Goal: Complete application form

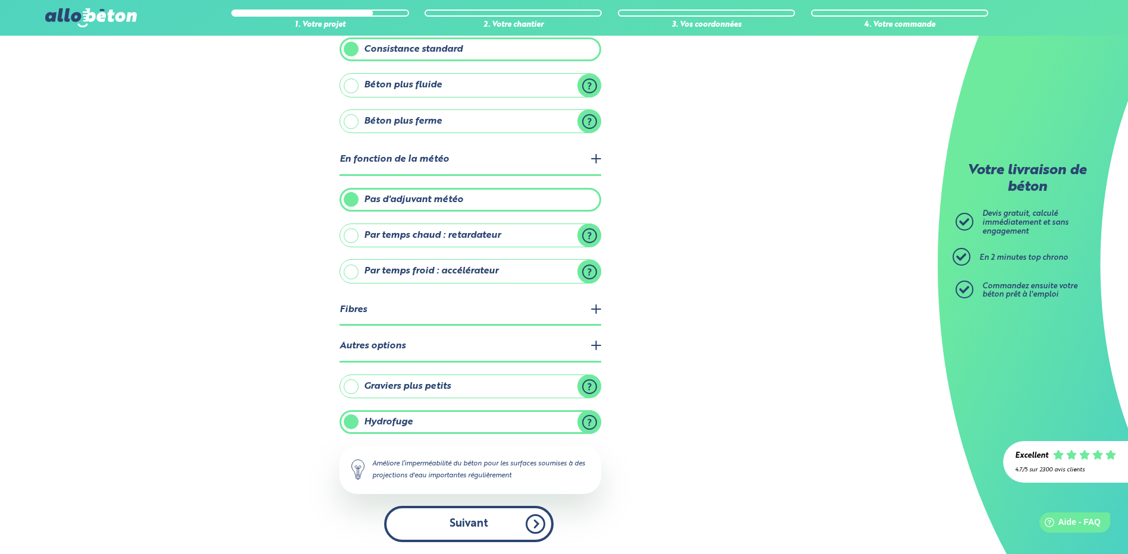
click at [474, 522] on button "Suivant" at bounding box center [469, 524] width 170 height 36
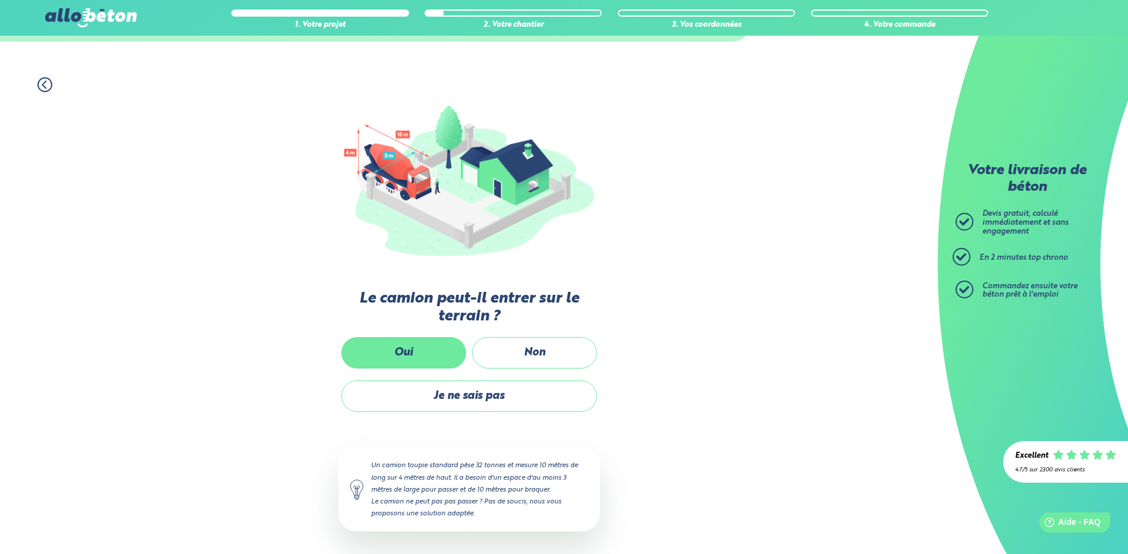
click at [410, 349] on label "Oui" at bounding box center [403, 353] width 125 height 32
click at [0, 0] on input "Oui" at bounding box center [0, 0] width 0 height 0
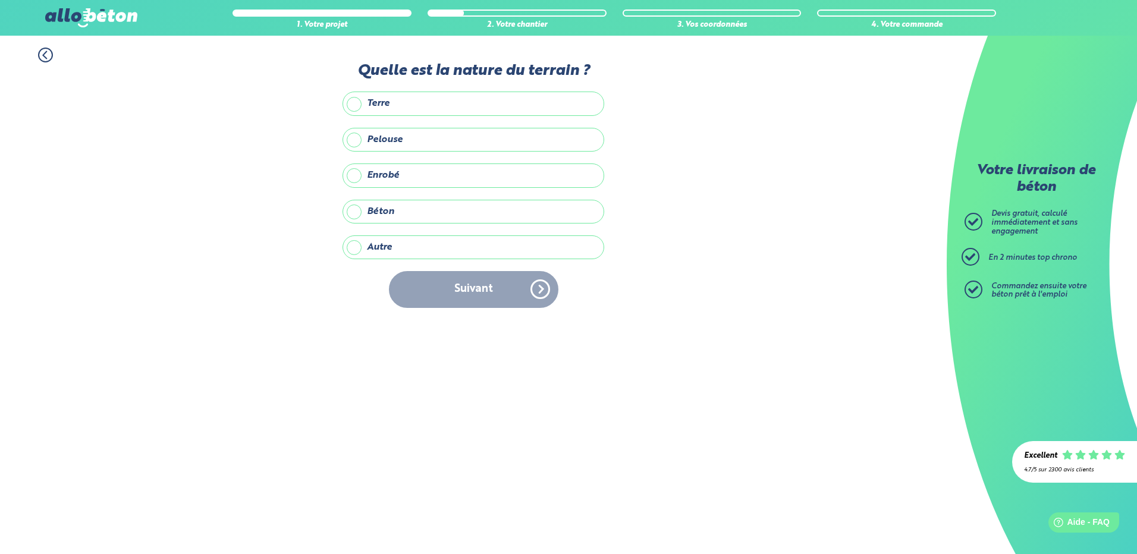
click at [355, 103] on label "Terre" at bounding box center [474, 104] width 262 height 24
click at [0, 0] on input "Terre" at bounding box center [0, 0] width 0 height 0
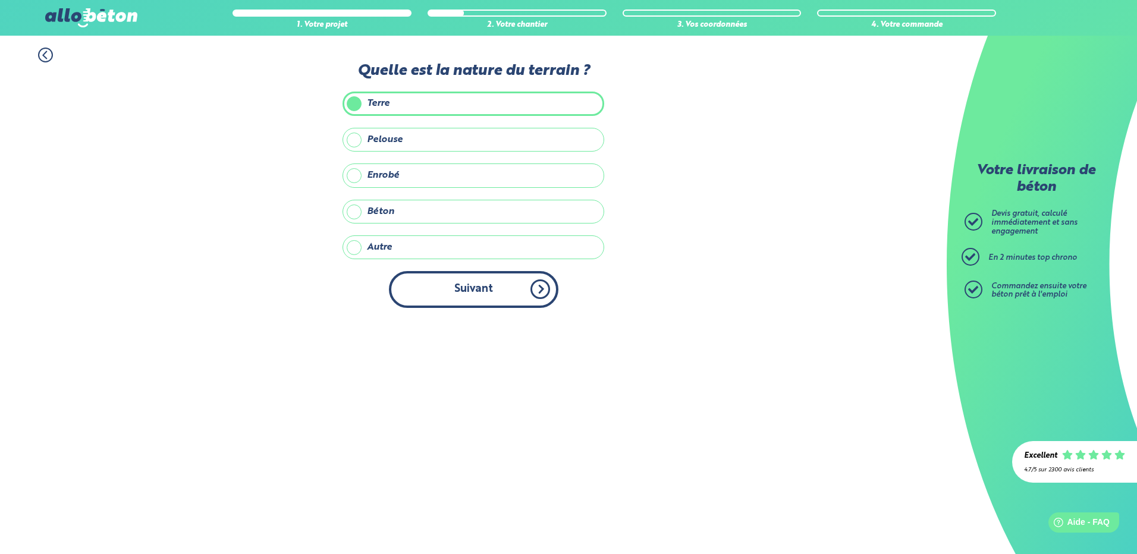
click at [451, 291] on button "Suivant" at bounding box center [474, 289] width 170 height 36
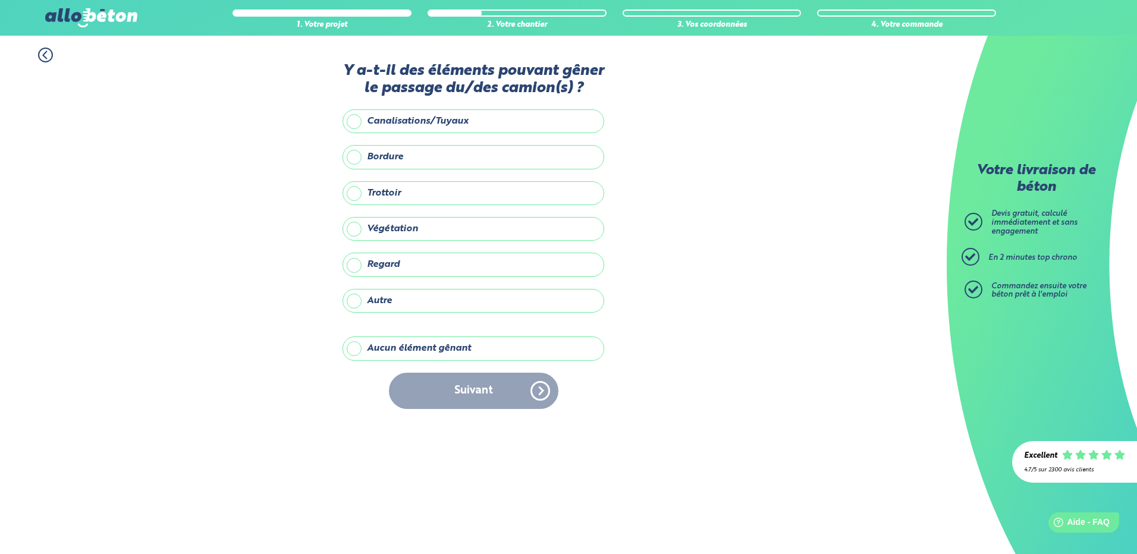
click at [355, 345] on label "Aucun élément gênant" at bounding box center [474, 349] width 262 height 24
click at [0, 0] on input "Aucun élément gênant" at bounding box center [0, 0] width 0 height 0
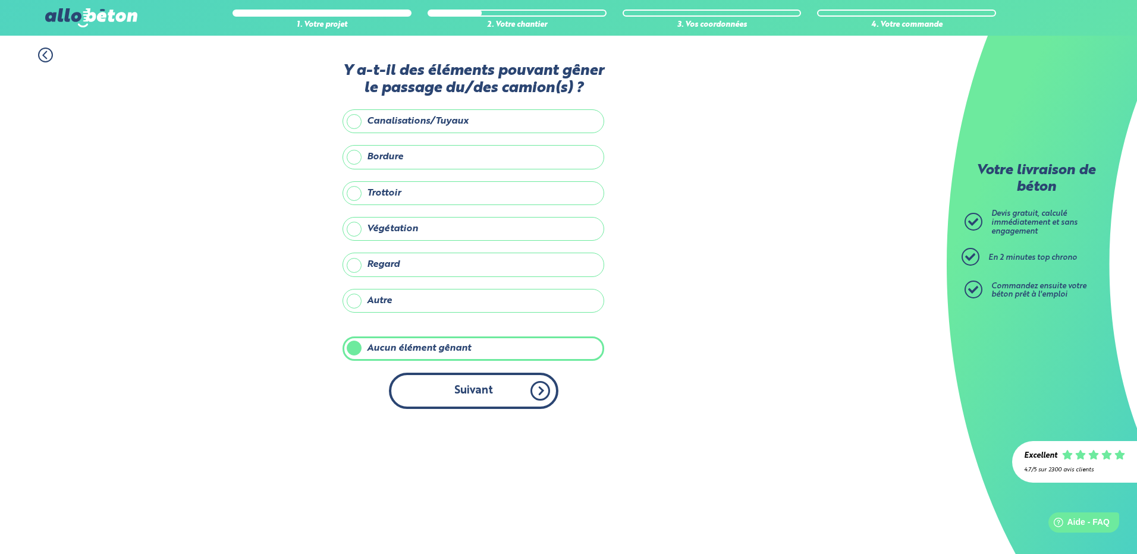
click at [466, 386] on button "Suivant" at bounding box center [474, 391] width 170 height 36
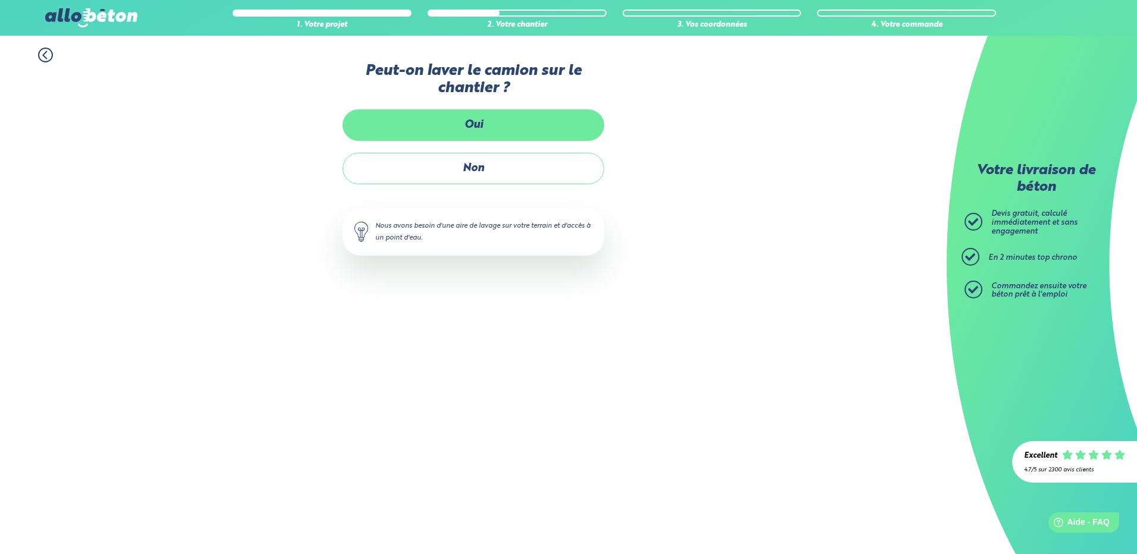
click at [466, 121] on label "Oui" at bounding box center [474, 125] width 262 height 32
click at [0, 0] on input "Oui" at bounding box center [0, 0] width 0 height 0
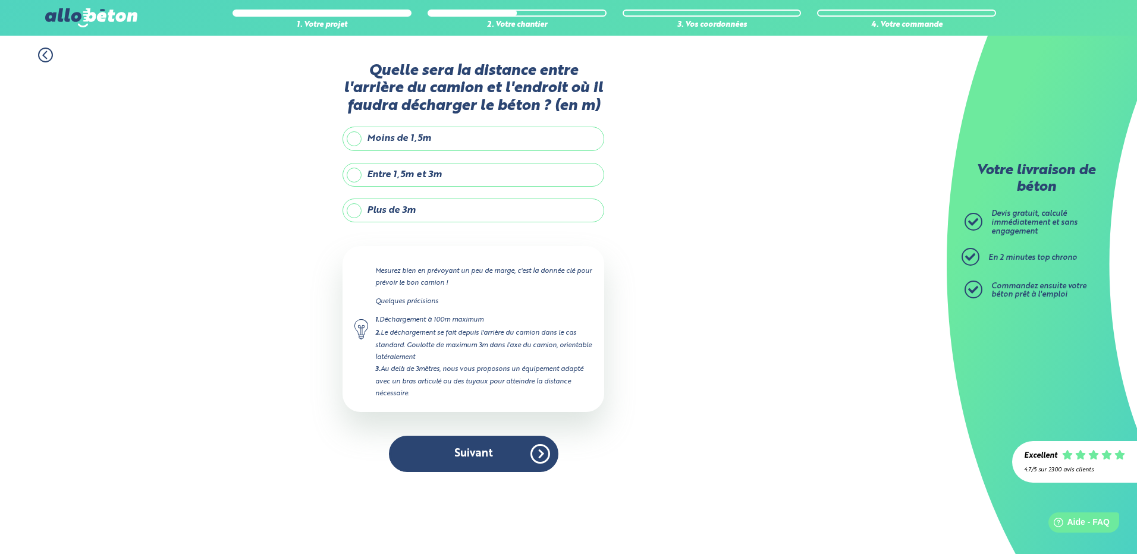
click at [356, 207] on label "Plus de 3m" at bounding box center [474, 211] width 262 height 24
click at [0, 0] on input "Plus de 3m" at bounding box center [0, 0] width 0 height 0
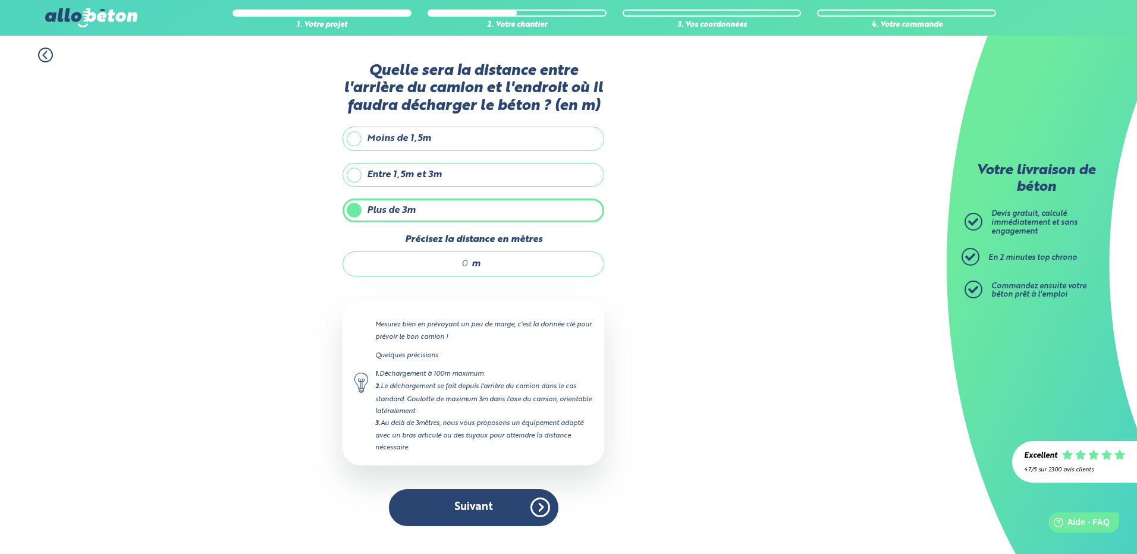
click at [468, 265] on input "Précisez la distance en mètres" at bounding box center [412, 264] width 114 height 12
type input "4"
click at [475, 505] on button "Suivant" at bounding box center [474, 508] width 170 height 36
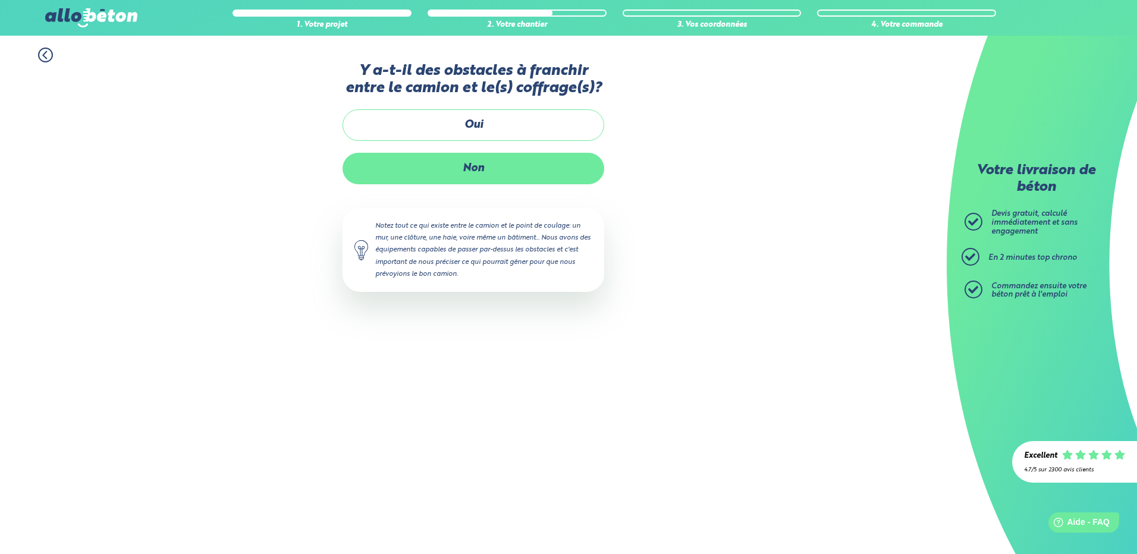
click at [488, 165] on label "Non" at bounding box center [474, 169] width 262 height 32
click at [0, 0] on input "Non" at bounding box center [0, 0] width 0 height 0
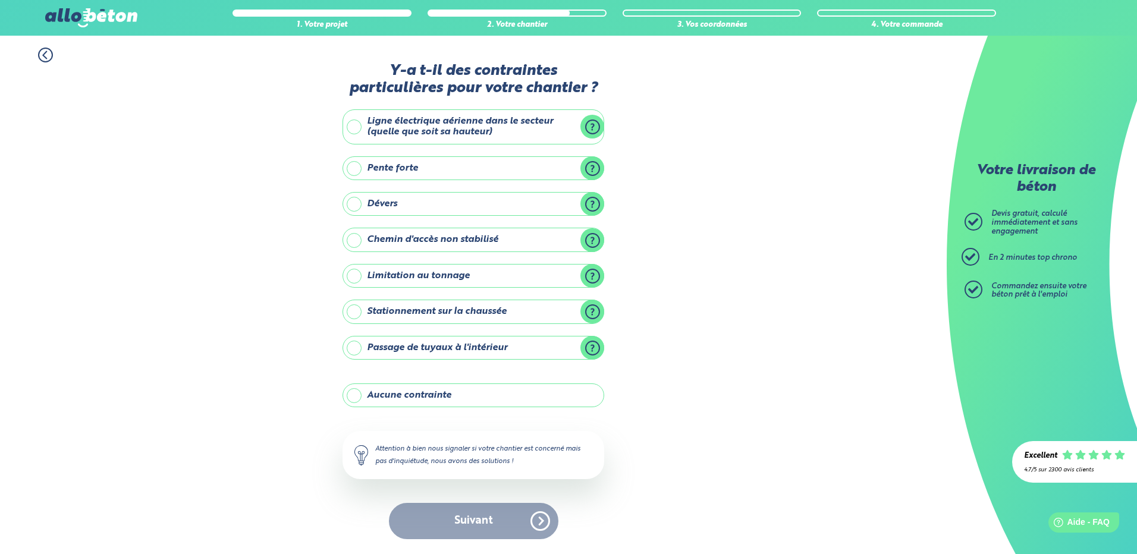
click at [594, 124] on label "Ligne électrique aérienne dans le secteur (quelle que soit sa hauteur)" at bounding box center [474, 126] width 262 height 35
click at [0, 0] on input "Ligne électrique aérienne dans le secteur (quelle que soit sa hauteur)" at bounding box center [0, 0] width 0 height 0
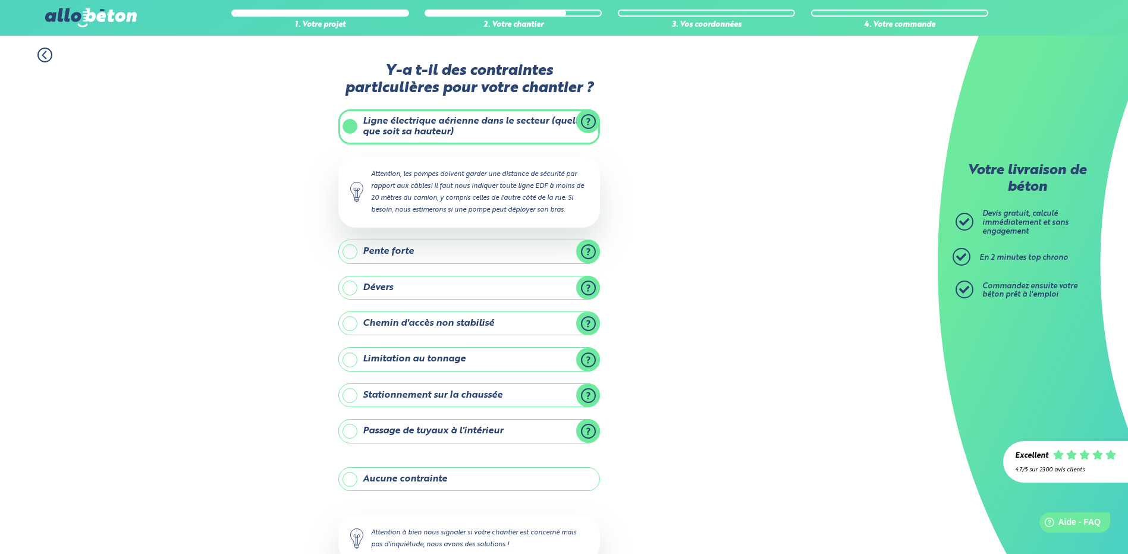
click at [305, 189] on div "1. Votre projet 2. Votre chantier 3. Vos coordonnées 4. Votre commande Y-a t-il…" at bounding box center [469, 335] width 938 height 599
click at [355, 124] on label "Ligne électrique aérienne dans le secteur (quelle que soit sa hauteur)" at bounding box center [469, 126] width 262 height 35
click at [0, 0] on input "Ligne électrique aérienne dans le secteur (quelle que soit sa hauteur)" at bounding box center [0, 0] width 0 height 0
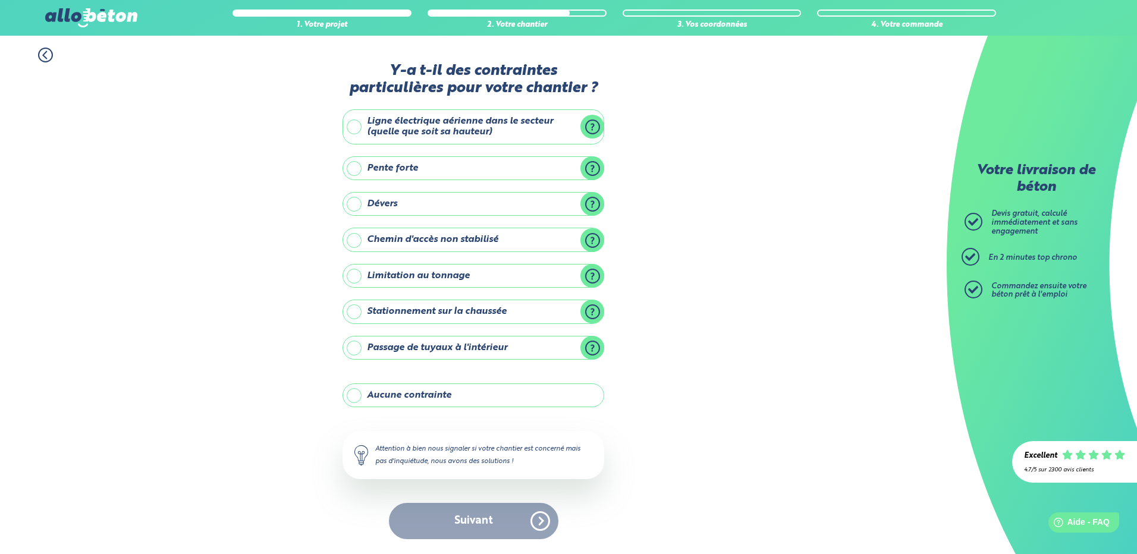
click at [594, 167] on label "Pente forte" at bounding box center [474, 168] width 262 height 24
click at [0, 0] on input "Pente forte" at bounding box center [0, 0] width 0 height 0
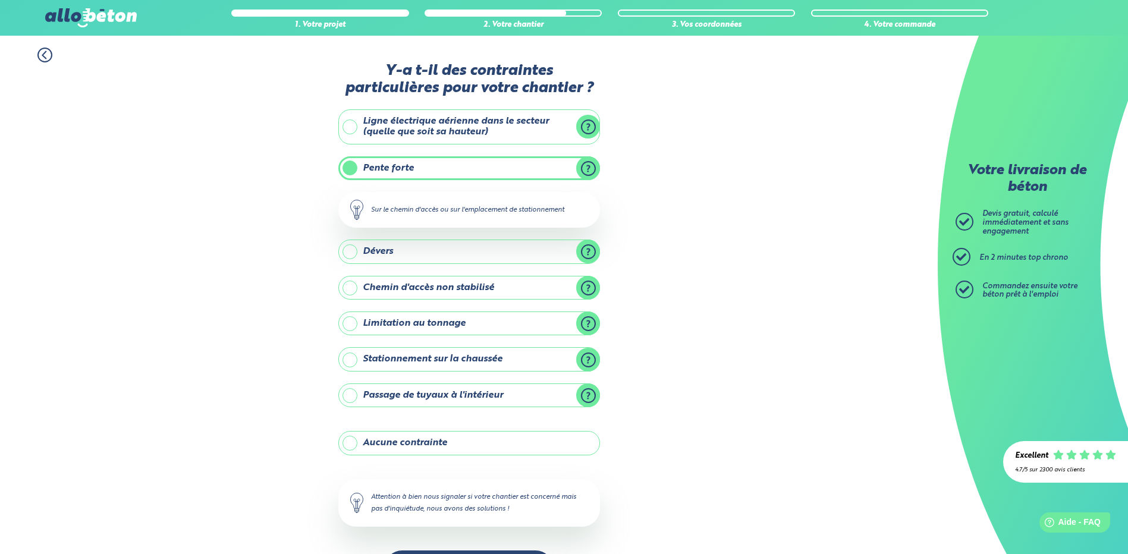
click at [594, 167] on label "Pente forte" at bounding box center [469, 168] width 262 height 24
click at [0, 0] on input "Pente forte" at bounding box center [0, 0] width 0 height 0
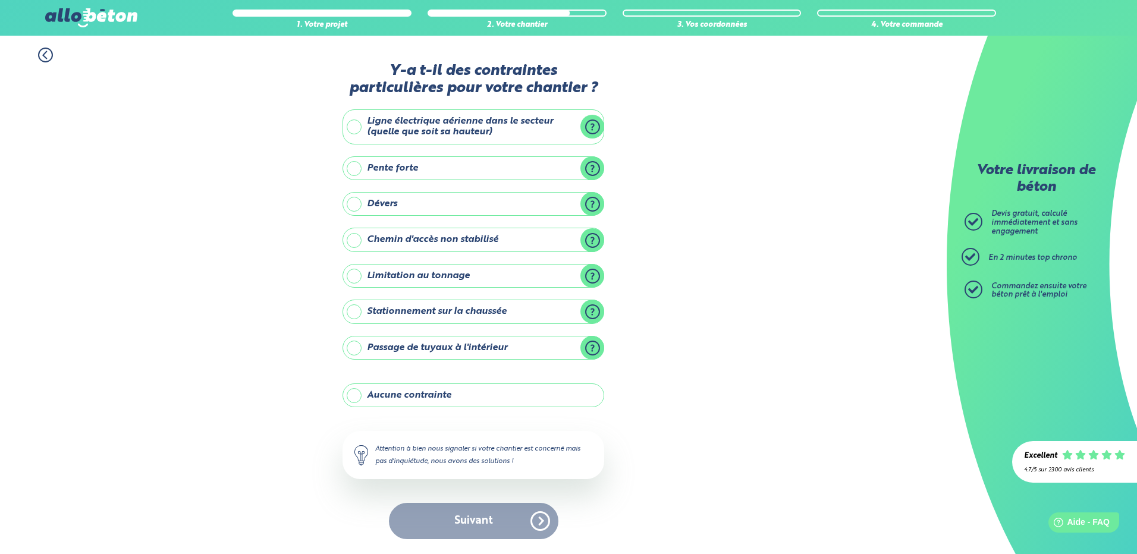
click at [592, 201] on label "Dévers" at bounding box center [474, 204] width 262 height 24
click at [0, 0] on input "Dévers" at bounding box center [0, 0] width 0 height 0
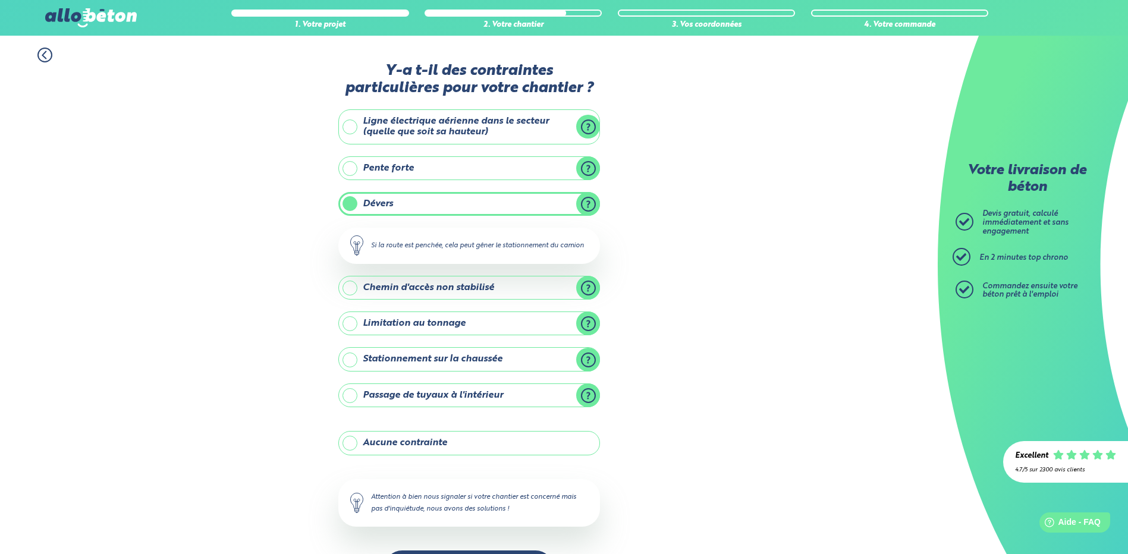
click at [589, 202] on label "Dévers" at bounding box center [469, 204] width 262 height 24
click at [0, 0] on input "Dévers" at bounding box center [0, 0] width 0 height 0
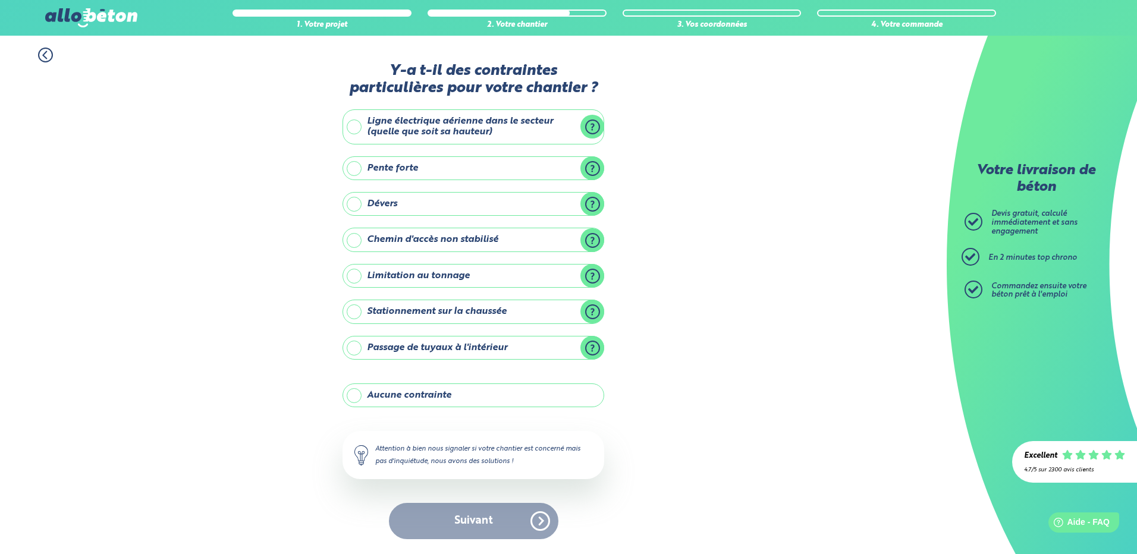
click at [595, 237] on label "Chemin d'accès non stabilisé" at bounding box center [474, 240] width 262 height 24
click at [0, 0] on input "Chemin d'accès non stabilisé" at bounding box center [0, 0] width 0 height 0
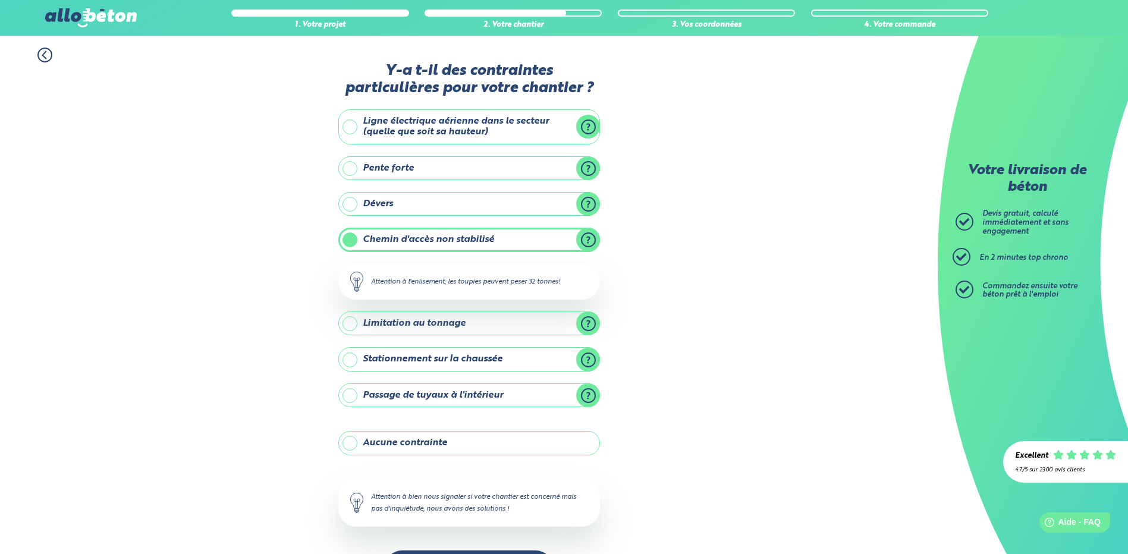
click at [350, 126] on label "Ligne électrique aérienne dans le secteur (quelle que soit sa hauteur)" at bounding box center [469, 126] width 262 height 35
click at [0, 0] on input "Ligne électrique aérienne dans le secteur (quelle que soit sa hauteur)" at bounding box center [0, 0] width 0 height 0
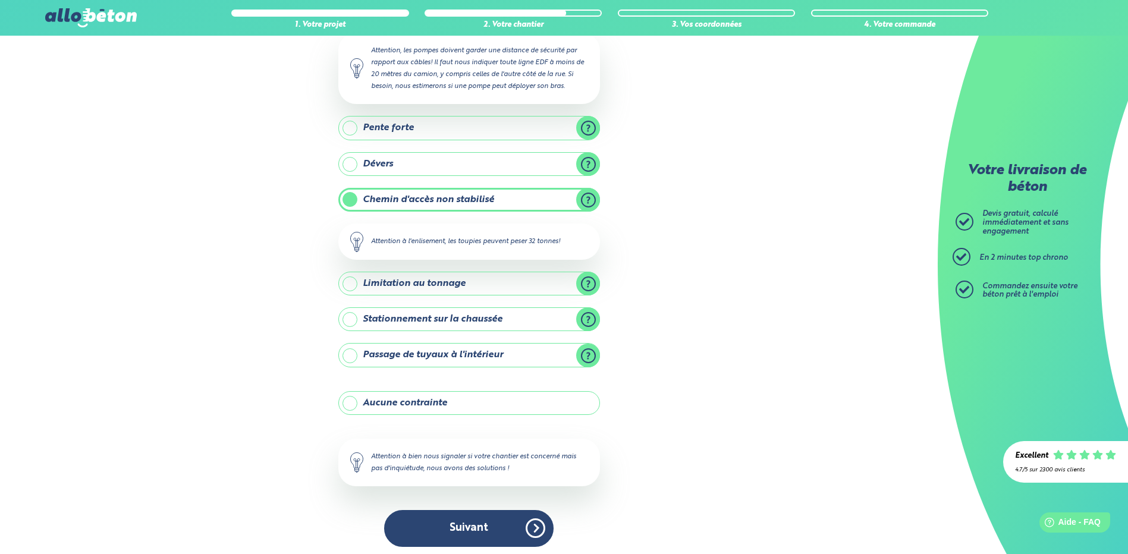
scroll to position [128, 0]
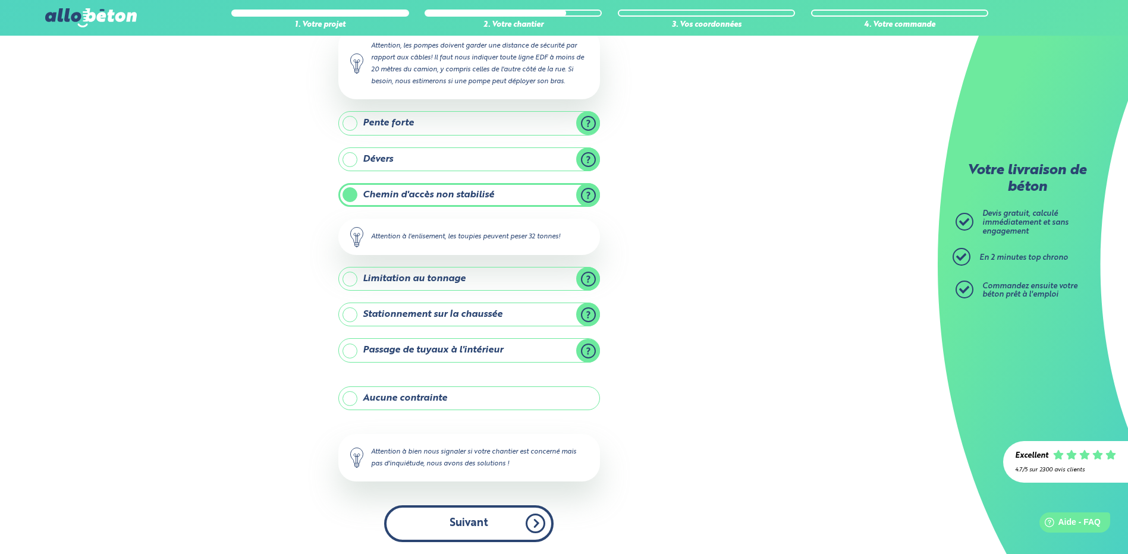
click at [474, 521] on button "Suivant" at bounding box center [469, 524] width 170 height 36
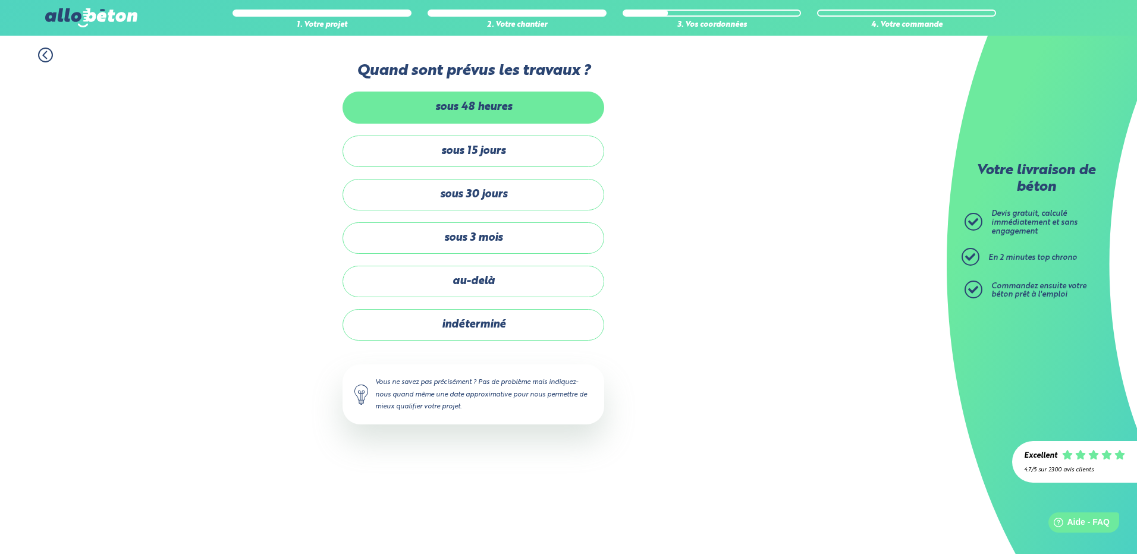
click at [468, 107] on label "sous 48 heures" at bounding box center [474, 108] width 262 height 32
click at [0, 0] on input "sous 48 heures" at bounding box center [0, 0] width 0 height 0
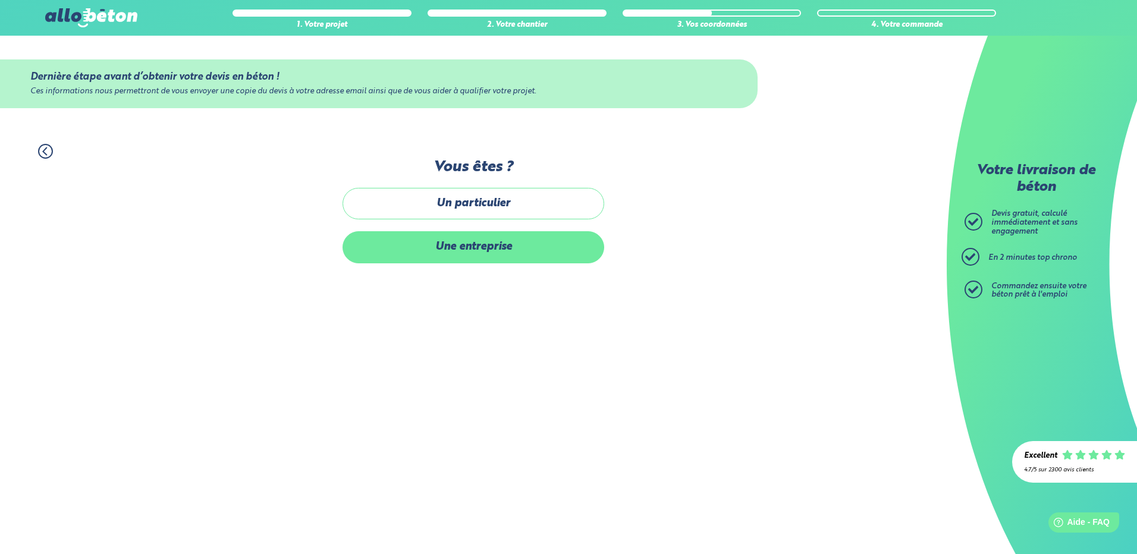
click at [470, 247] on label "Une entreprise" at bounding box center [474, 247] width 262 height 32
click at [0, 0] on input "Une entreprise" at bounding box center [0, 0] width 0 height 0
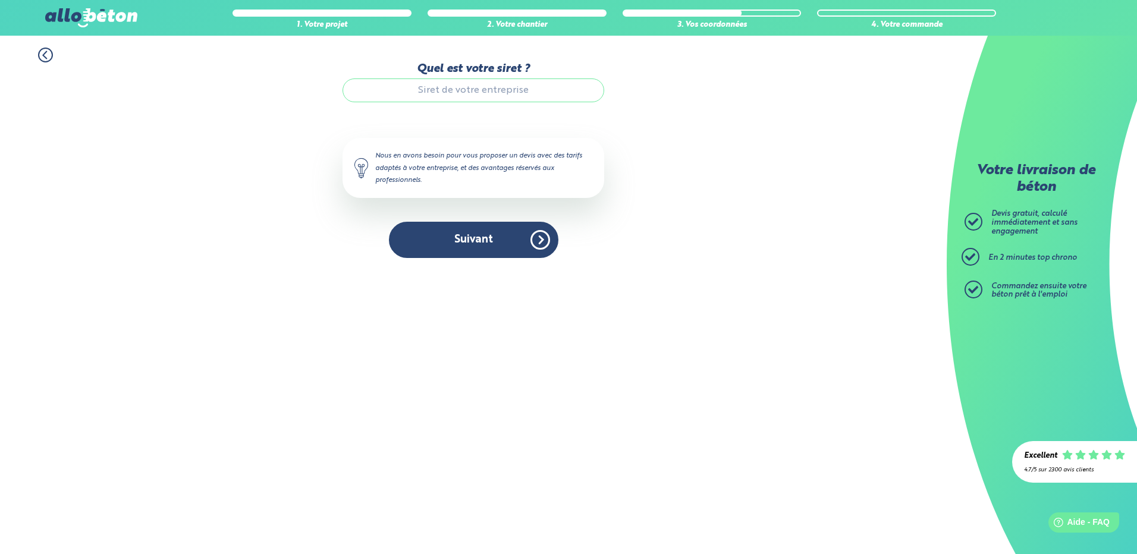
click at [437, 90] on input "Quel est votre siret ?" at bounding box center [474, 91] width 262 height 24
click at [478, 238] on button "Suivant" at bounding box center [474, 240] width 170 height 36
click at [543, 236] on button "Suivant" at bounding box center [474, 240] width 170 height 36
click at [512, 90] on input "41883334900024" at bounding box center [474, 91] width 262 height 24
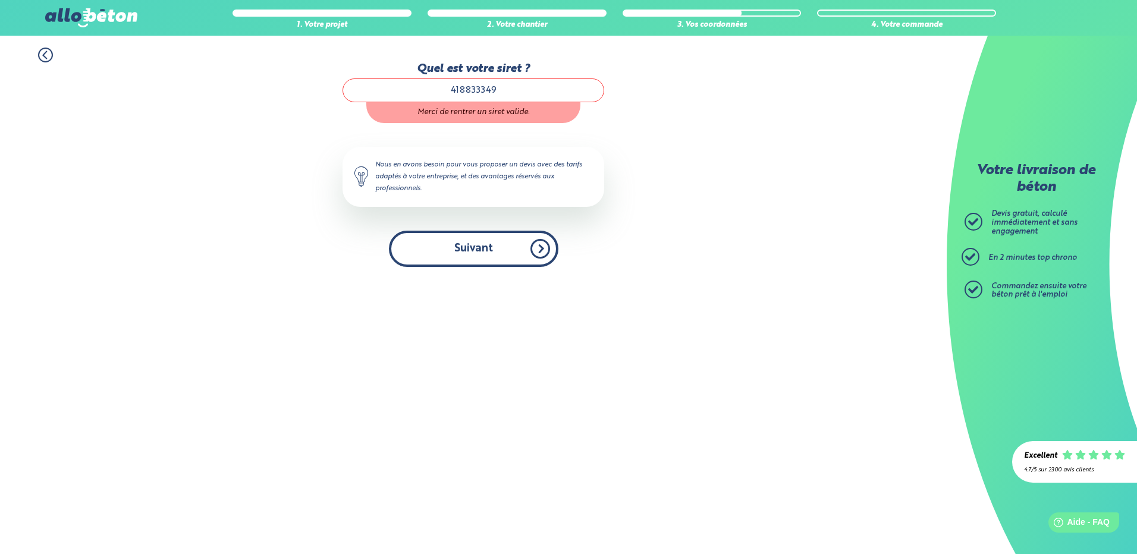
click at [476, 242] on button "Suivant" at bounding box center [474, 249] width 170 height 36
type input "41883334900024"
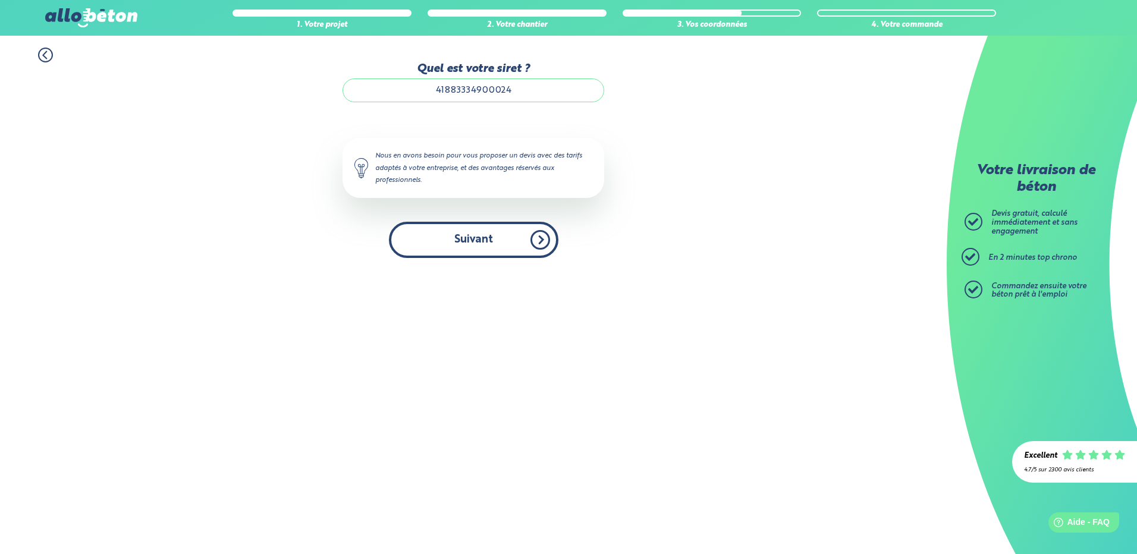
click at [459, 247] on button "Suivant" at bounding box center [474, 240] width 170 height 36
click at [540, 236] on button "Suivant" at bounding box center [474, 240] width 170 height 36
click at [45, 49] on circle at bounding box center [46, 55] width 14 height 14
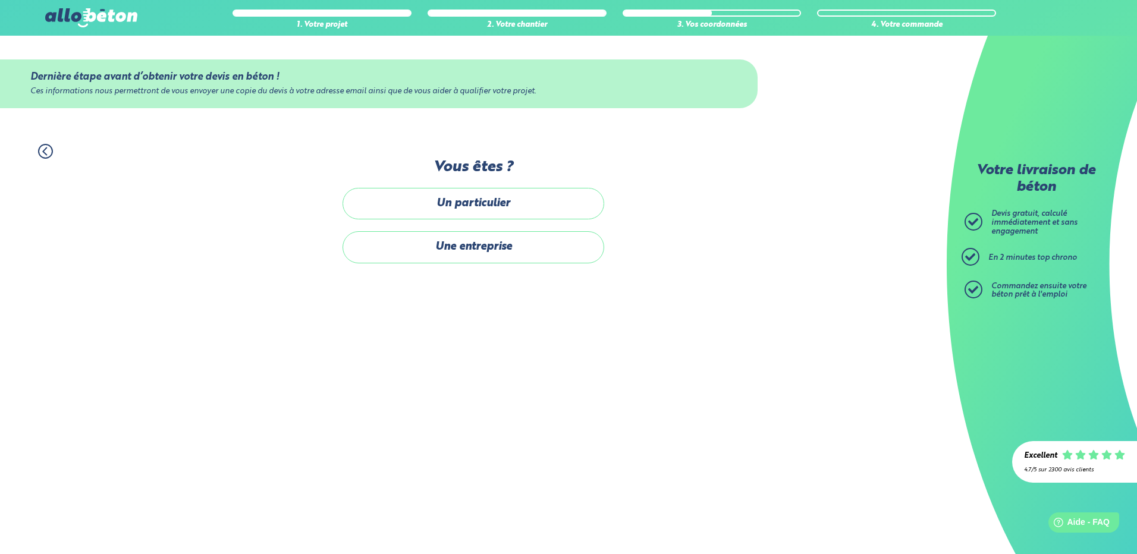
click at [45, 148] on icon at bounding box center [45, 151] width 15 height 15
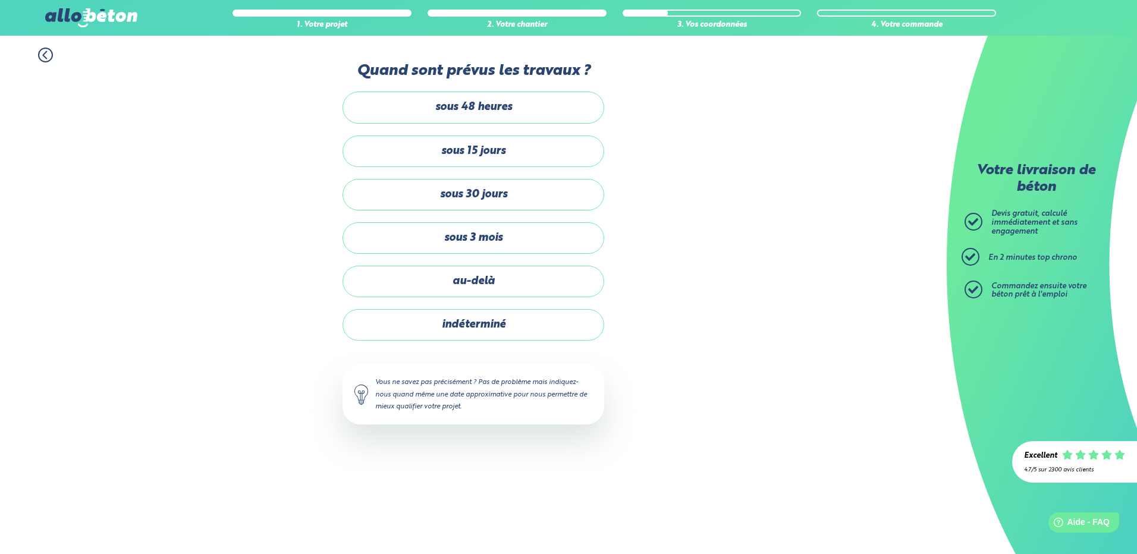
click at [40, 53] on icon at bounding box center [45, 55] width 15 height 15
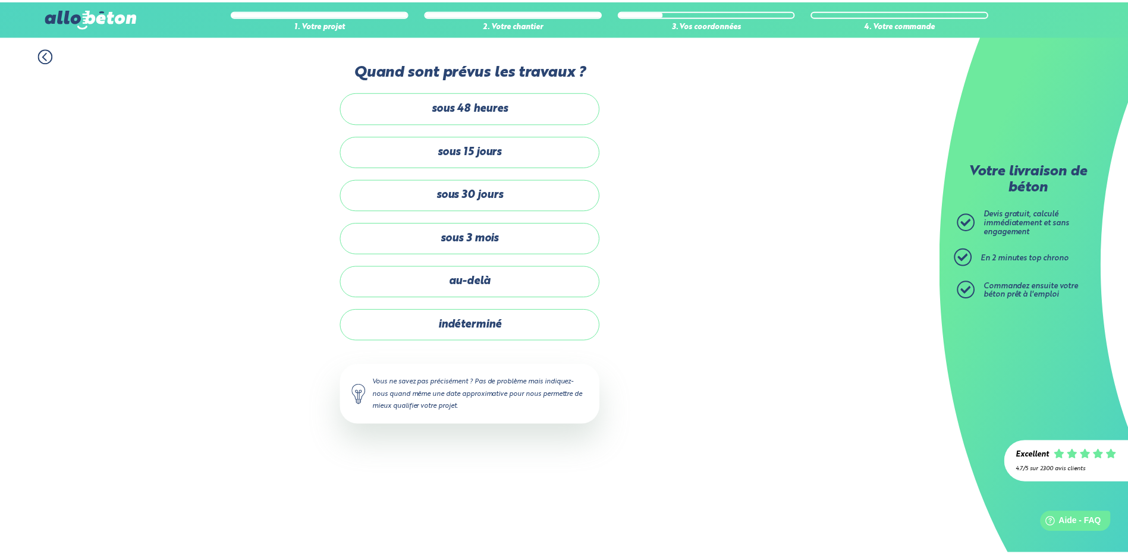
scroll to position [128, 0]
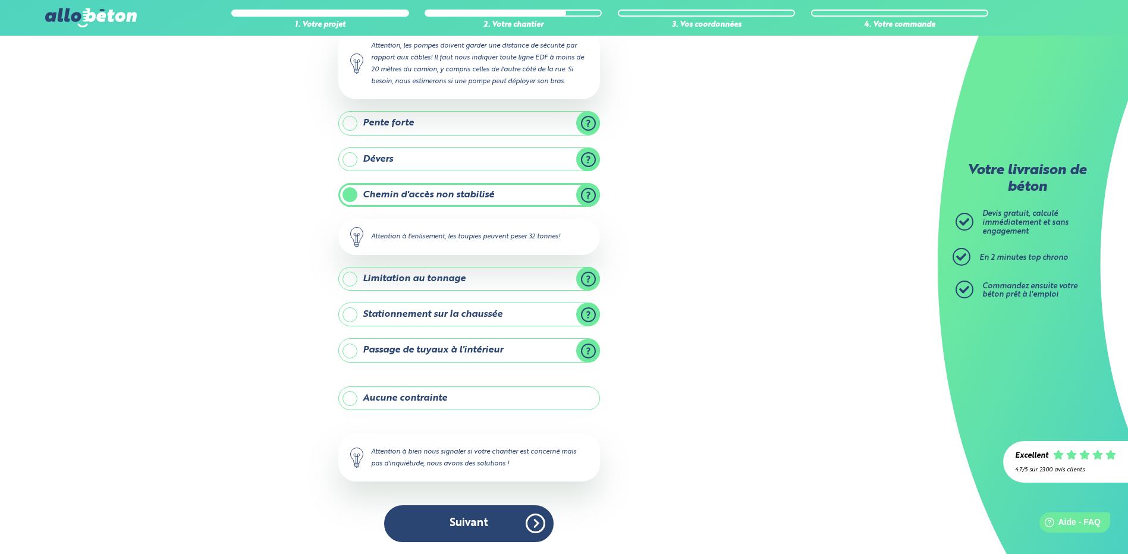
click at [351, 195] on label "Chemin d'accès non stabilisé" at bounding box center [469, 195] width 262 height 24
click at [0, 0] on input "Chemin d'accès non stabilisé" at bounding box center [0, 0] width 0 height 0
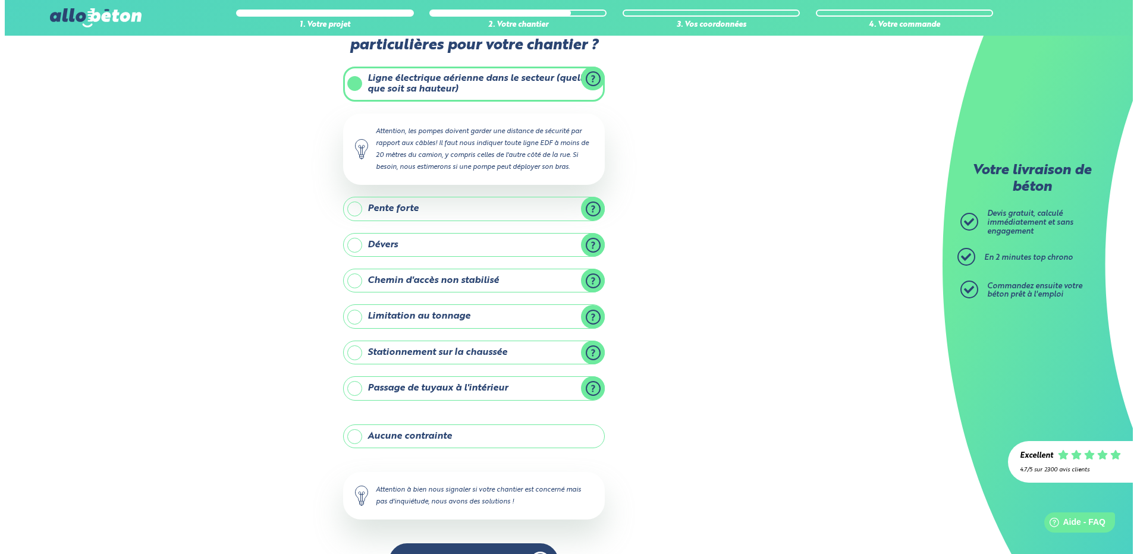
scroll to position [0, 0]
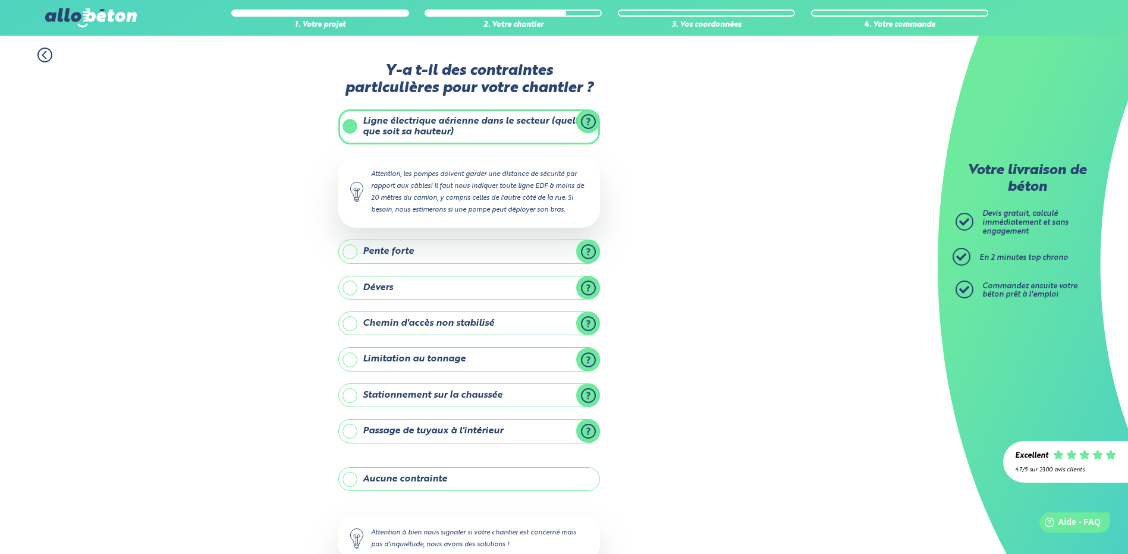
click at [352, 124] on label "Ligne électrique aérienne dans le secteur (quelle que soit sa hauteur)" at bounding box center [469, 126] width 262 height 35
click at [0, 0] on input "Ligne électrique aérienne dans le secteur (quelle que soit sa hauteur)" at bounding box center [0, 0] width 0 height 0
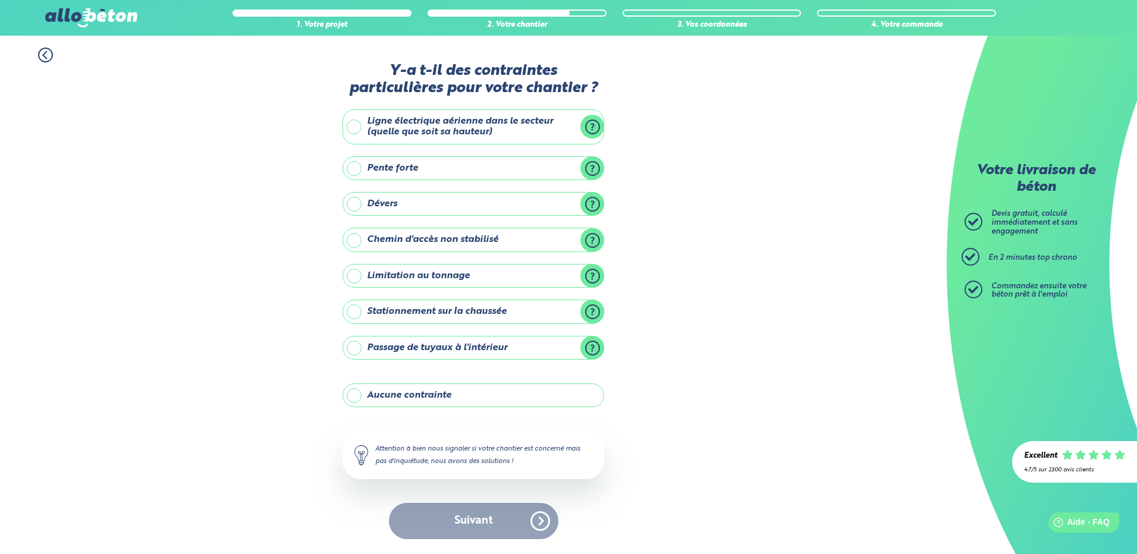
click at [355, 396] on label "Aucune contrainte" at bounding box center [474, 396] width 262 height 24
click at [0, 0] on input "Aucune contrainte" at bounding box center [0, 0] width 0 height 0
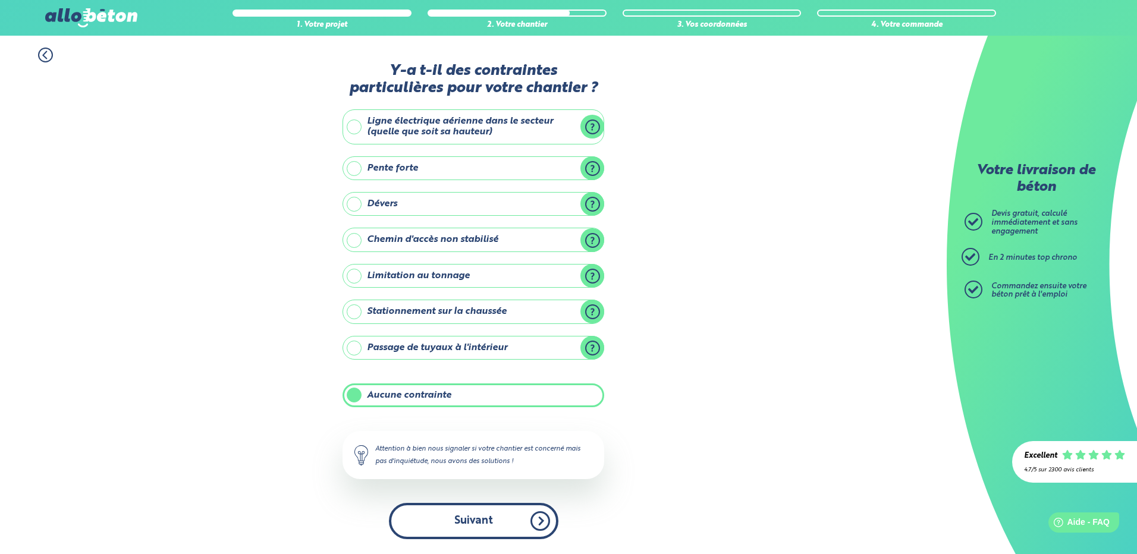
click at [470, 518] on button "Suivant" at bounding box center [474, 521] width 170 height 36
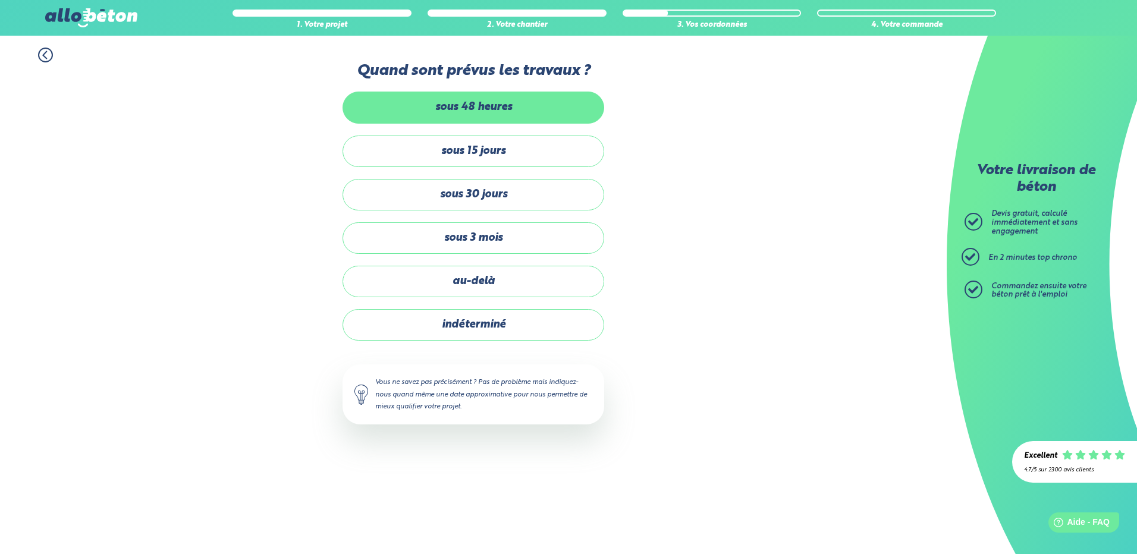
click at [457, 105] on label "sous 48 heures" at bounding box center [474, 108] width 262 height 32
click at [0, 0] on input "sous 48 heures" at bounding box center [0, 0] width 0 height 0
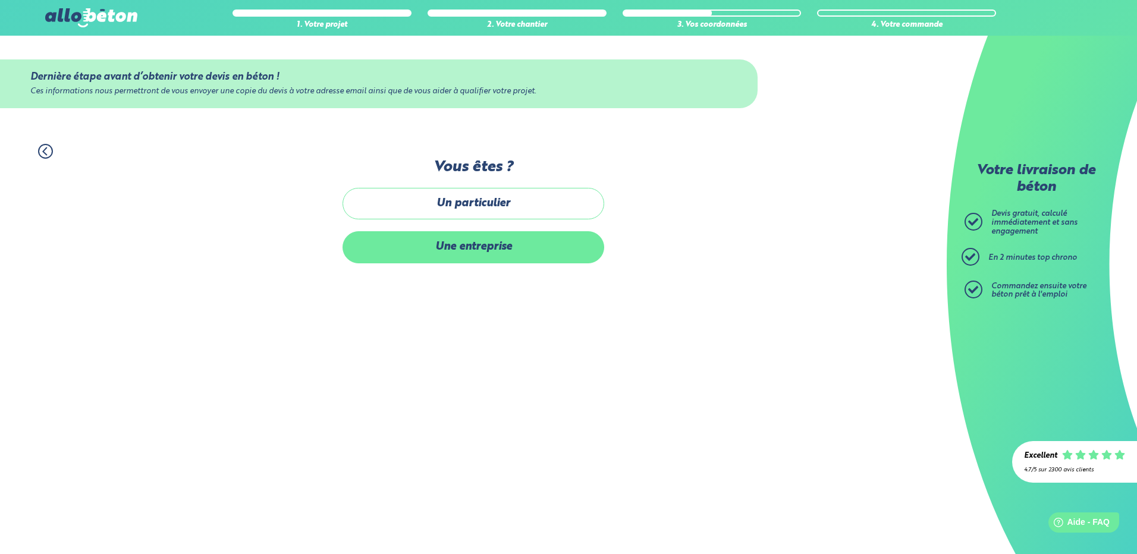
click at [447, 244] on label "Une entreprise" at bounding box center [474, 247] width 262 height 32
click at [0, 0] on input "Une entreprise" at bounding box center [0, 0] width 0 height 0
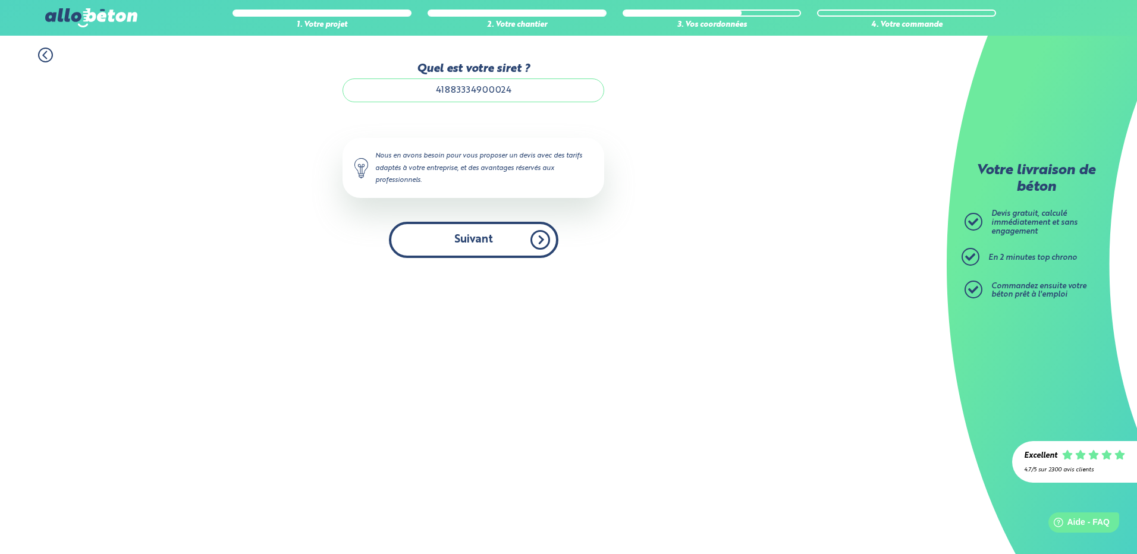
click at [473, 237] on button "Suivant" at bounding box center [474, 240] width 170 height 36
click at [519, 240] on button "Suivant" at bounding box center [474, 240] width 170 height 36
click at [44, 52] on icon at bounding box center [45, 55] width 15 height 15
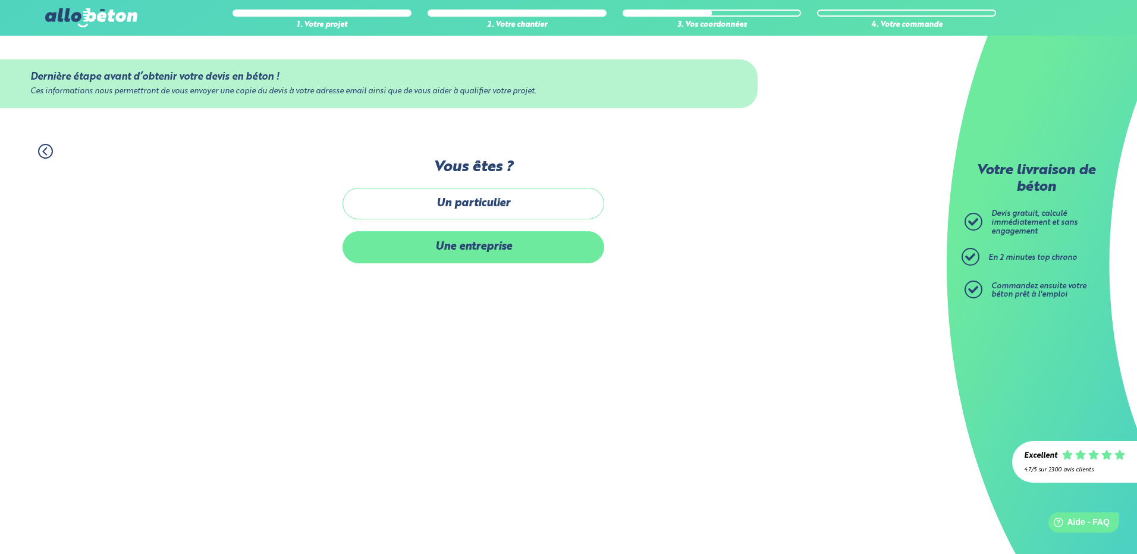
click at [460, 244] on label "Une entreprise" at bounding box center [474, 247] width 262 height 32
click at [0, 0] on input "Une entreprise" at bounding box center [0, 0] width 0 height 0
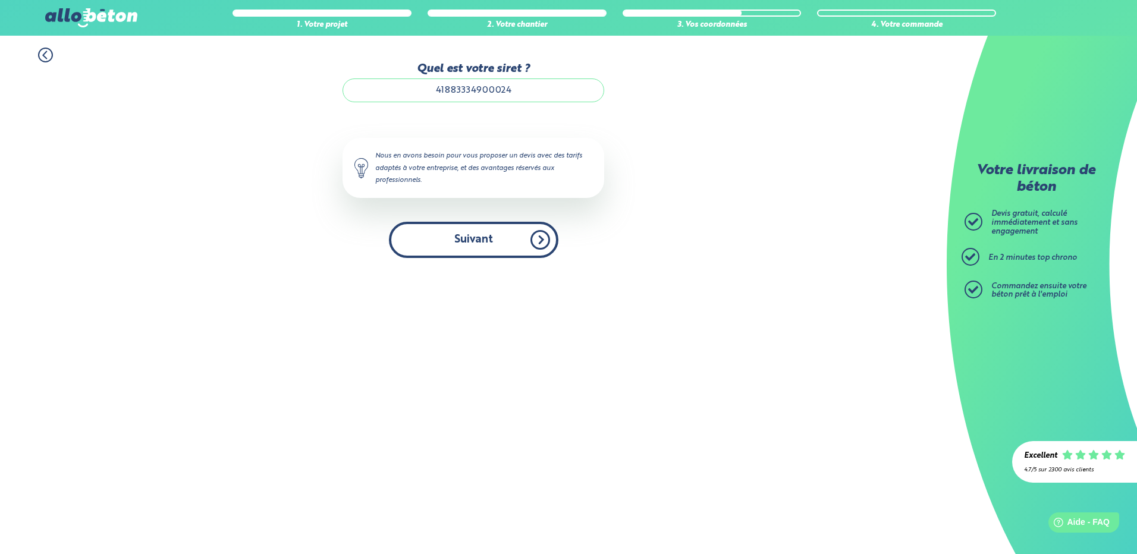
click at [483, 237] on button "Suivant" at bounding box center [474, 240] width 170 height 36
click at [502, 235] on button "Suivant" at bounding box center [474, 240] width 170 height 36
click at [90, 14] on img at bounding box center [91, 17] width 92 height 19
click at [1079, 520] on span "Aide - FAQ" at bounding box center [1089, 523] width 44 height 10
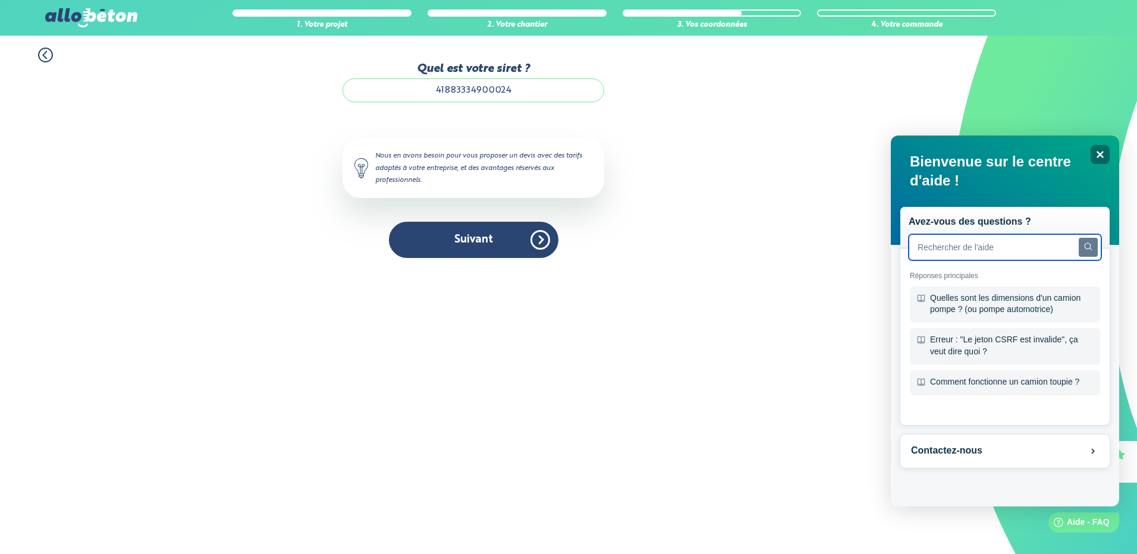
click at [957, 250] on input "text" at bounding box center [1005, 247] width 193 height 26
type input "je donne mon numero de siret je clique sur suivant et rien ne se passe"
click at [1089, 246] on icon "Search" at bounding box center [1088, 247] width 8 height 8
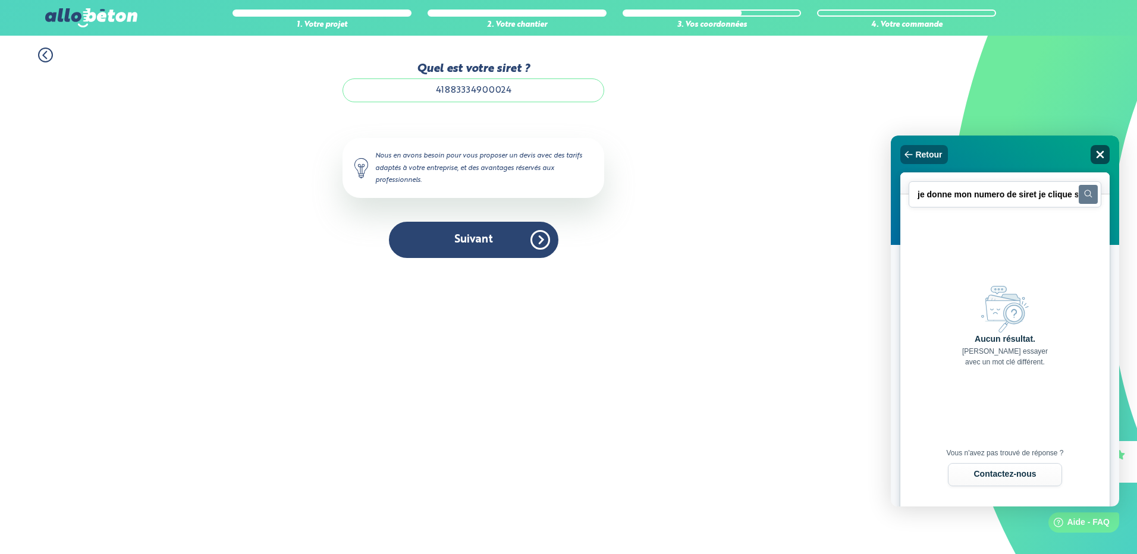
click at [1099, 158] on icon "Close" at bounding box center [1100, 154] width 9 height 9
